Goal: Find specific fact: Find specific fact

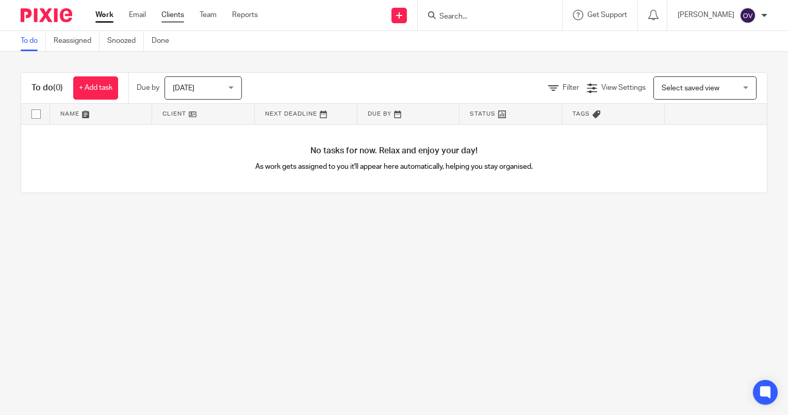
click at [174, 18] on link "Clients" at bounding box center [172, 15] width 23 height 10
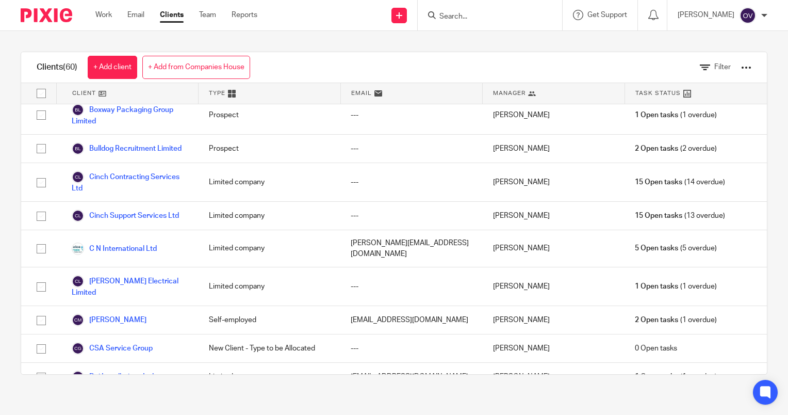
scroll to position [122, 0]
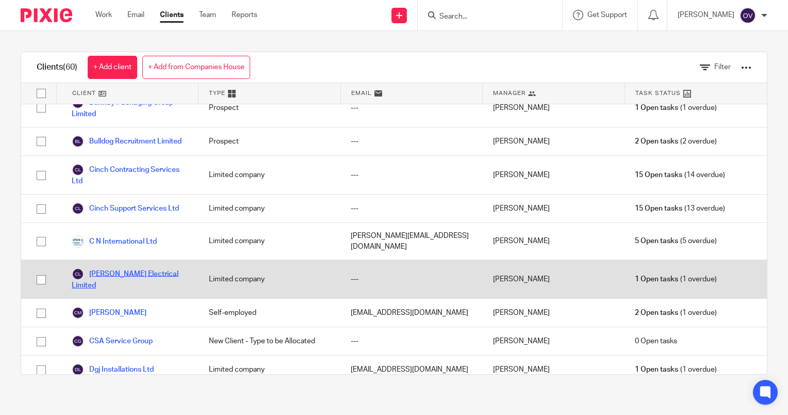
click at [161, 286] on link "[PERSON_NAME] Electrical Limited" at bounding box center [130, 279] width 117 height 23
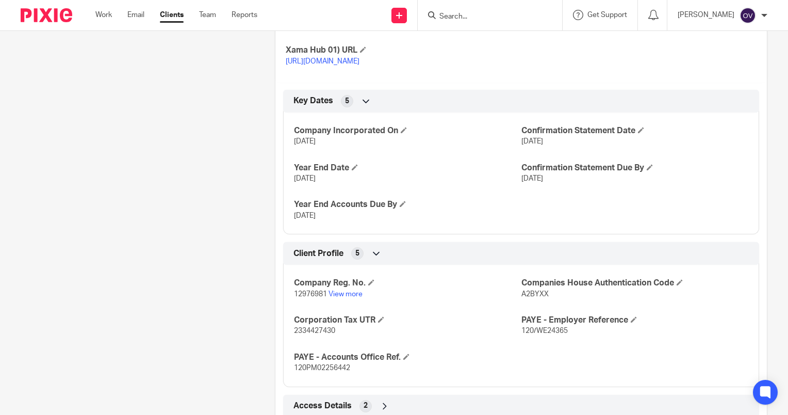
scroll to position [408, 0]
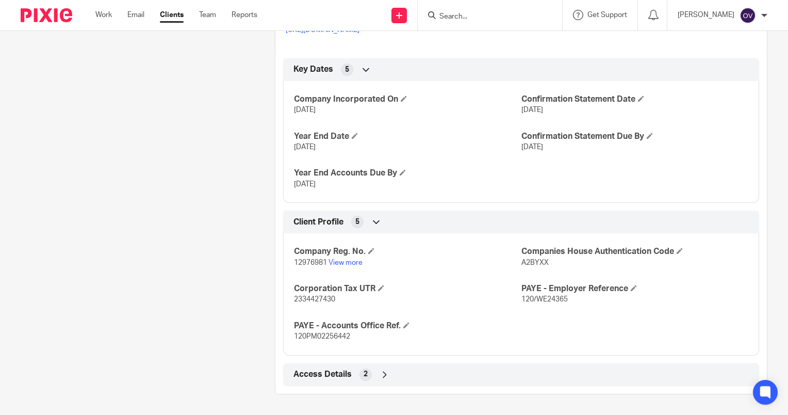
click at [354, 382] on div "Access Details 2" at bounding box center [521, 375] width 461 height 18
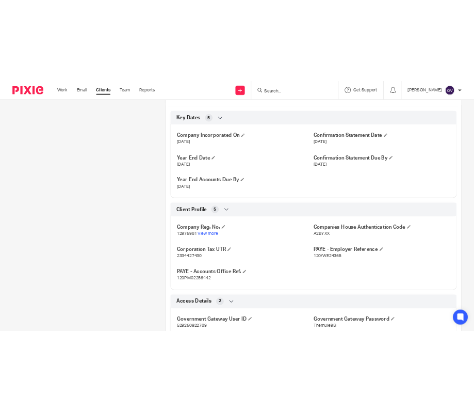
scroll to position [456, 0]
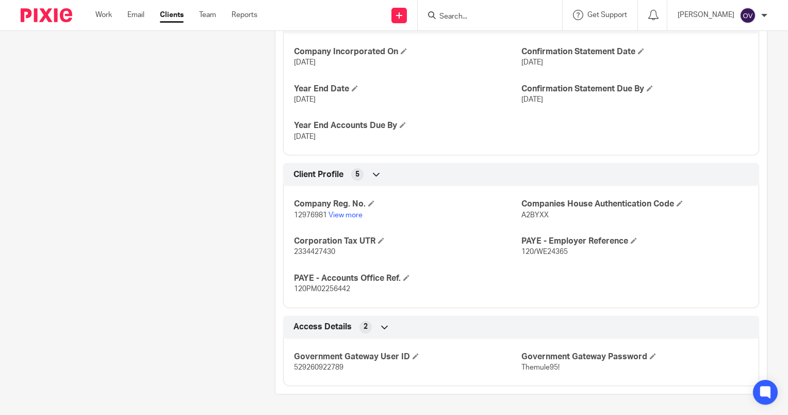
click at [324, 369] on span "529260922789" at bounding box center [319, 367] width 50 height 7
copy span "529260922789"
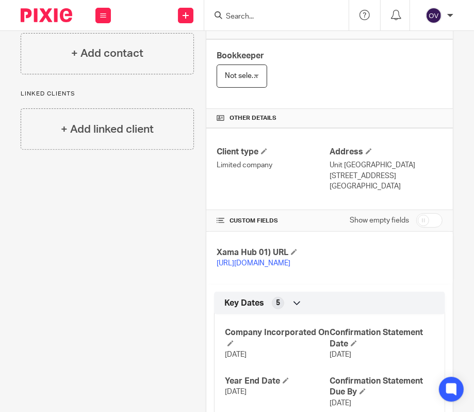
scroll to position [0, 0]
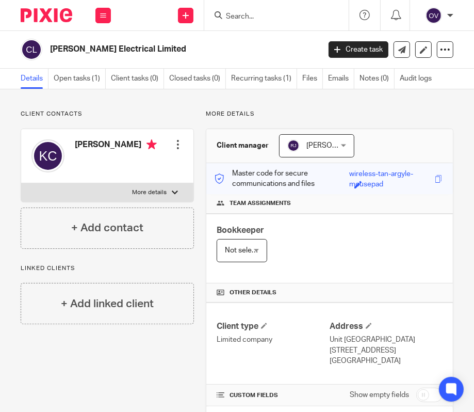
click at [441, 17] on img at bounding box center [434, 15] width 17 height 17
click at [414, 69] on span "Logout" at bounding box center [405, 71] width 23 height 7
